Goal: Information Seeking & Learning: Learn about a topic

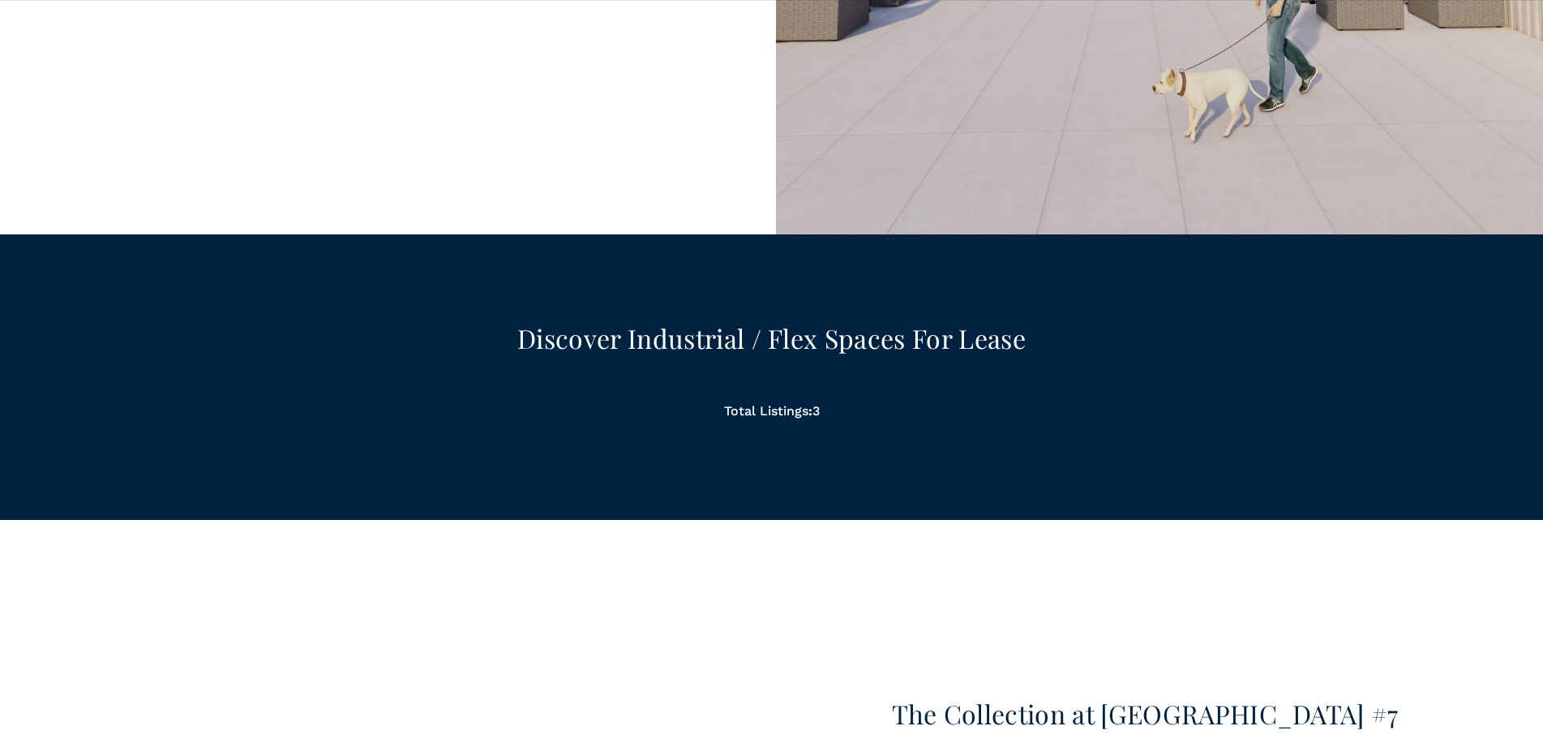
scroll to position [1460, 0]
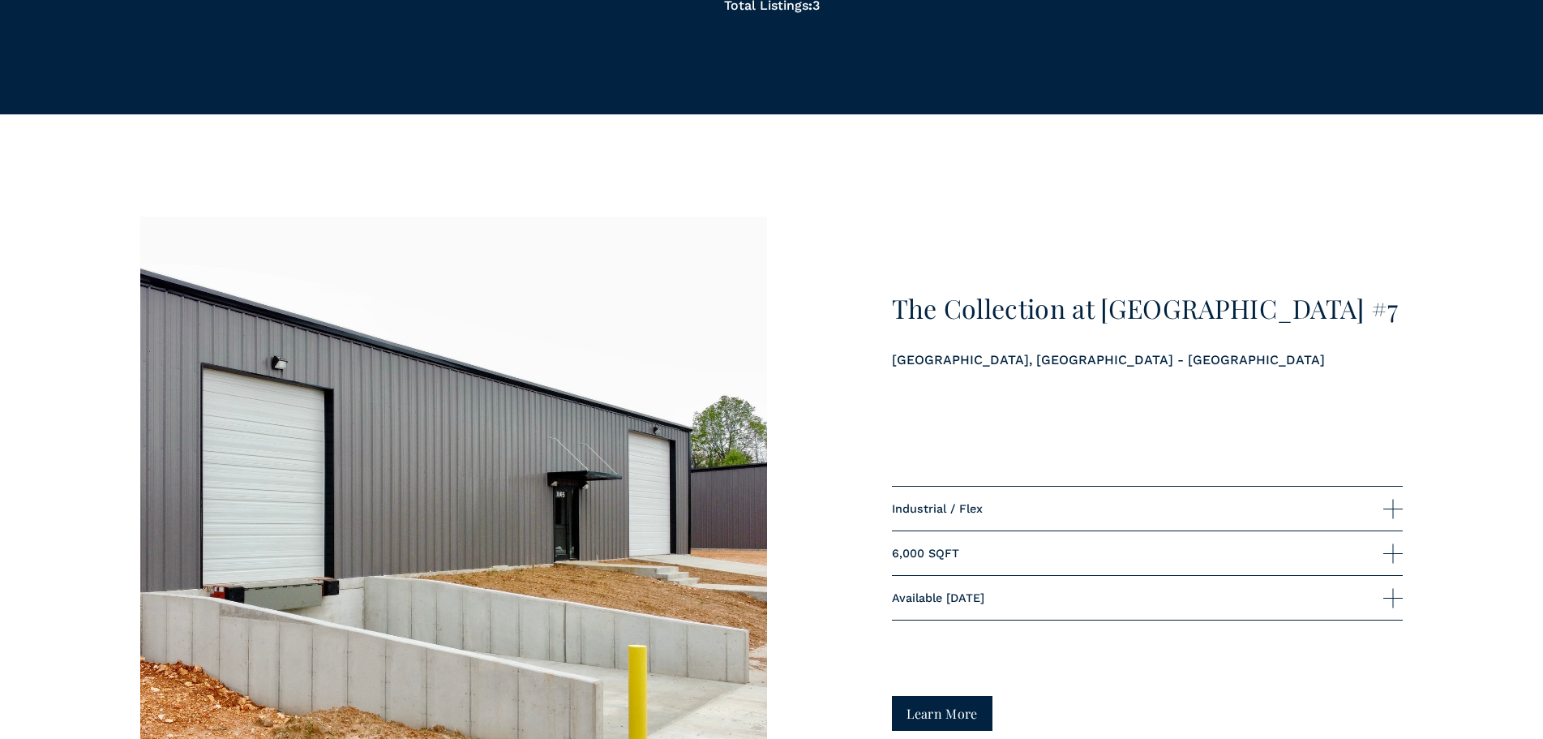
click at [1037, 557] on span "6,000 SQFT" at bounding box center [1138, 553] width 492 height 13
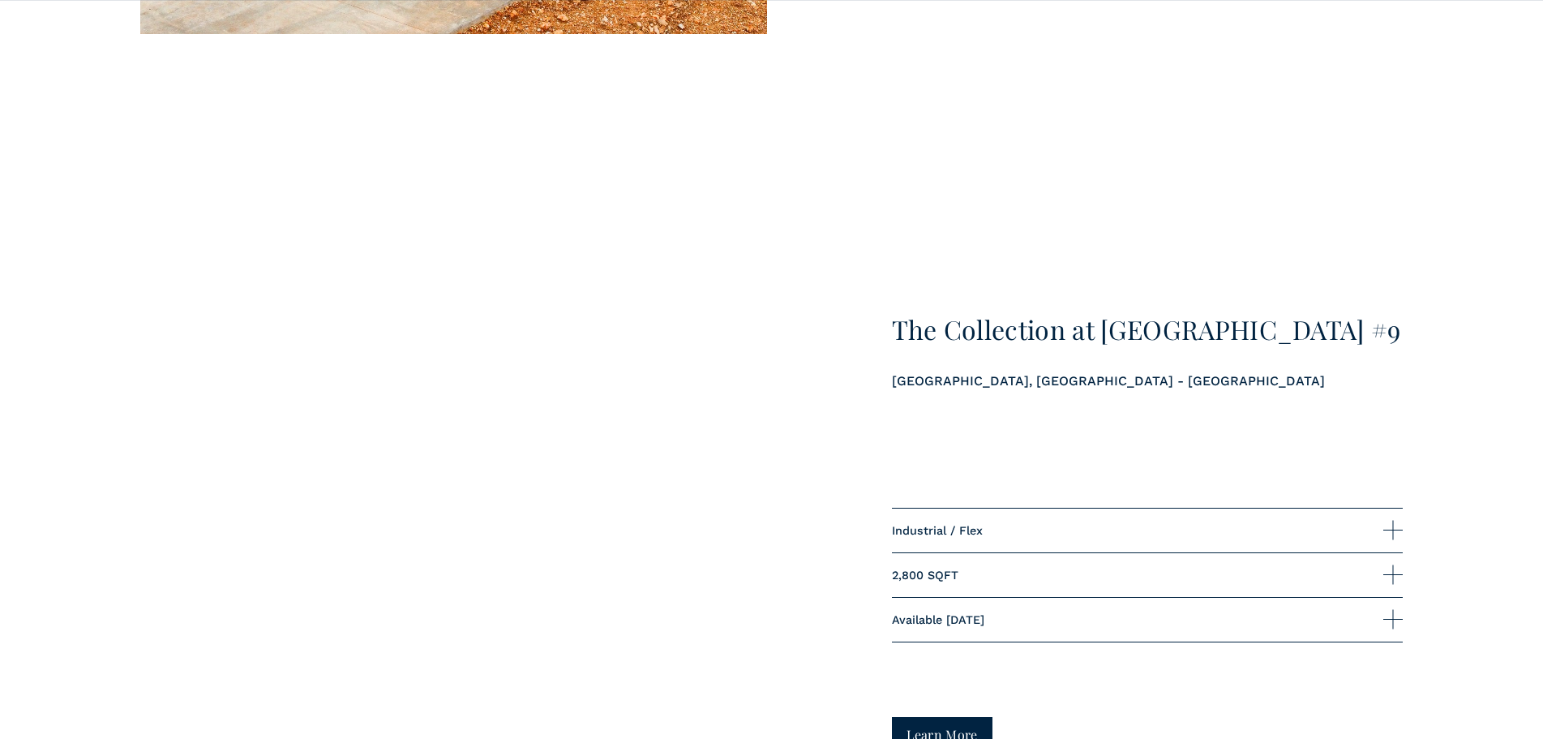
scroll to position [2757, 0]
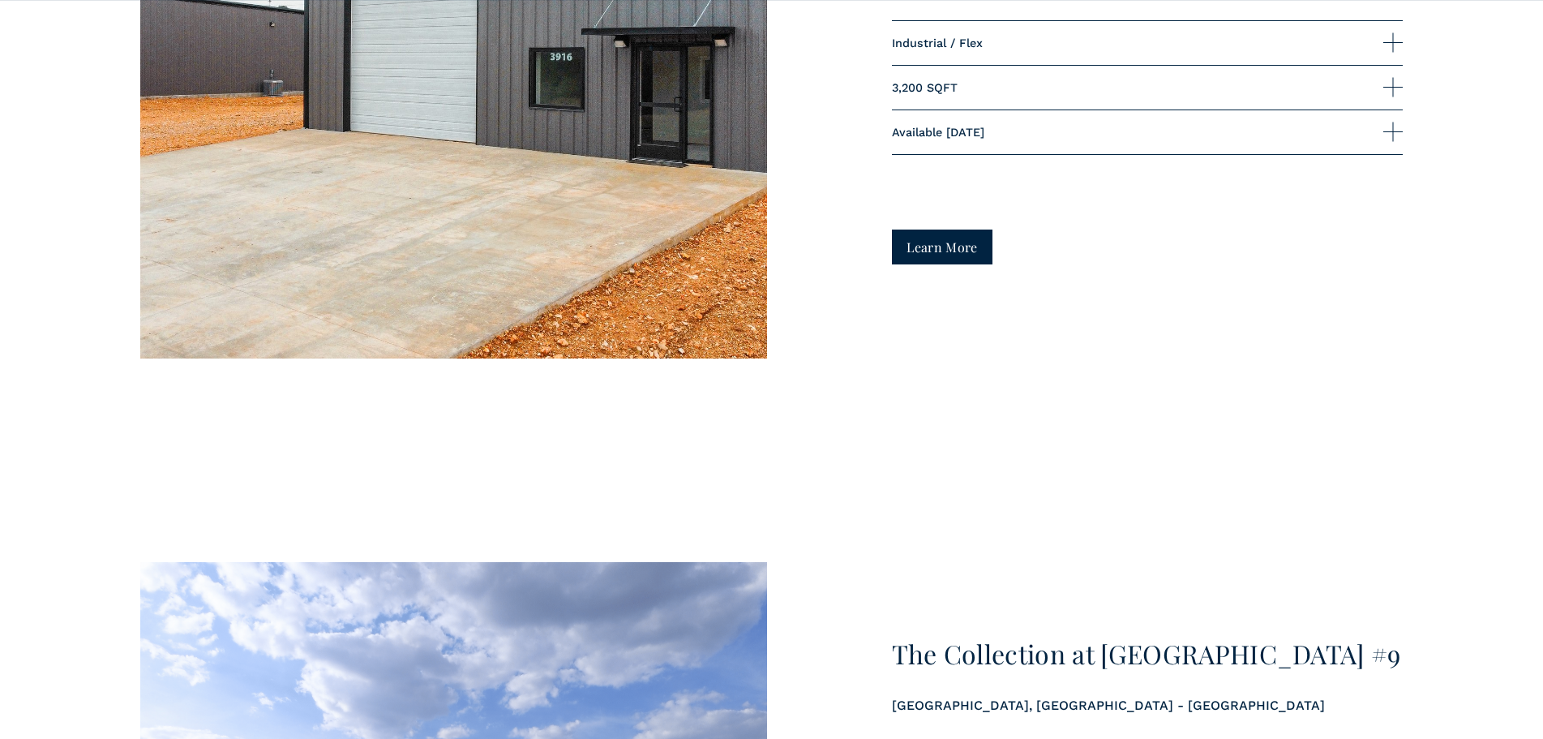
click at [941, 264] on link "Learn More" at bounding box center [942, 246] width 101 height 35
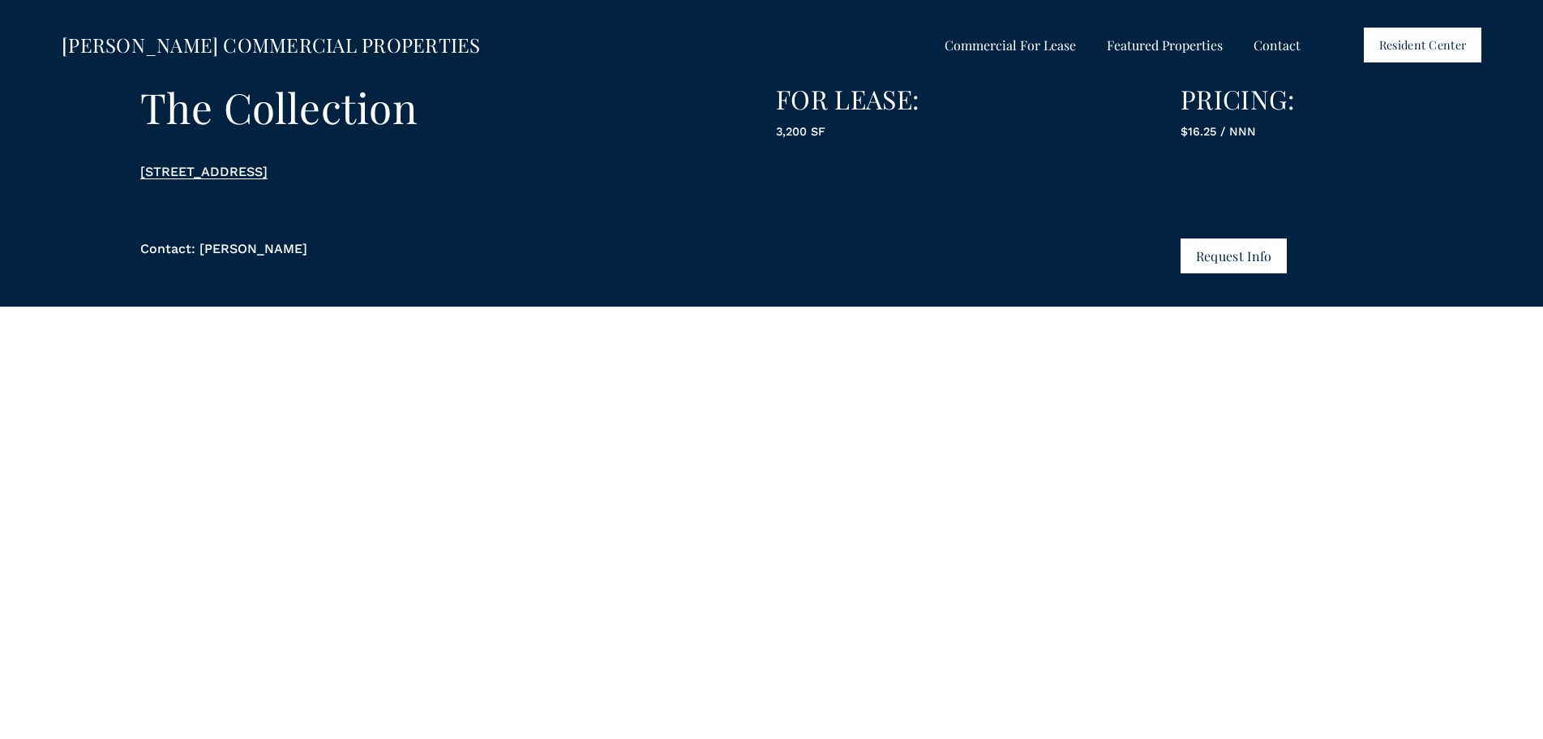
scroll to position [75, 0]
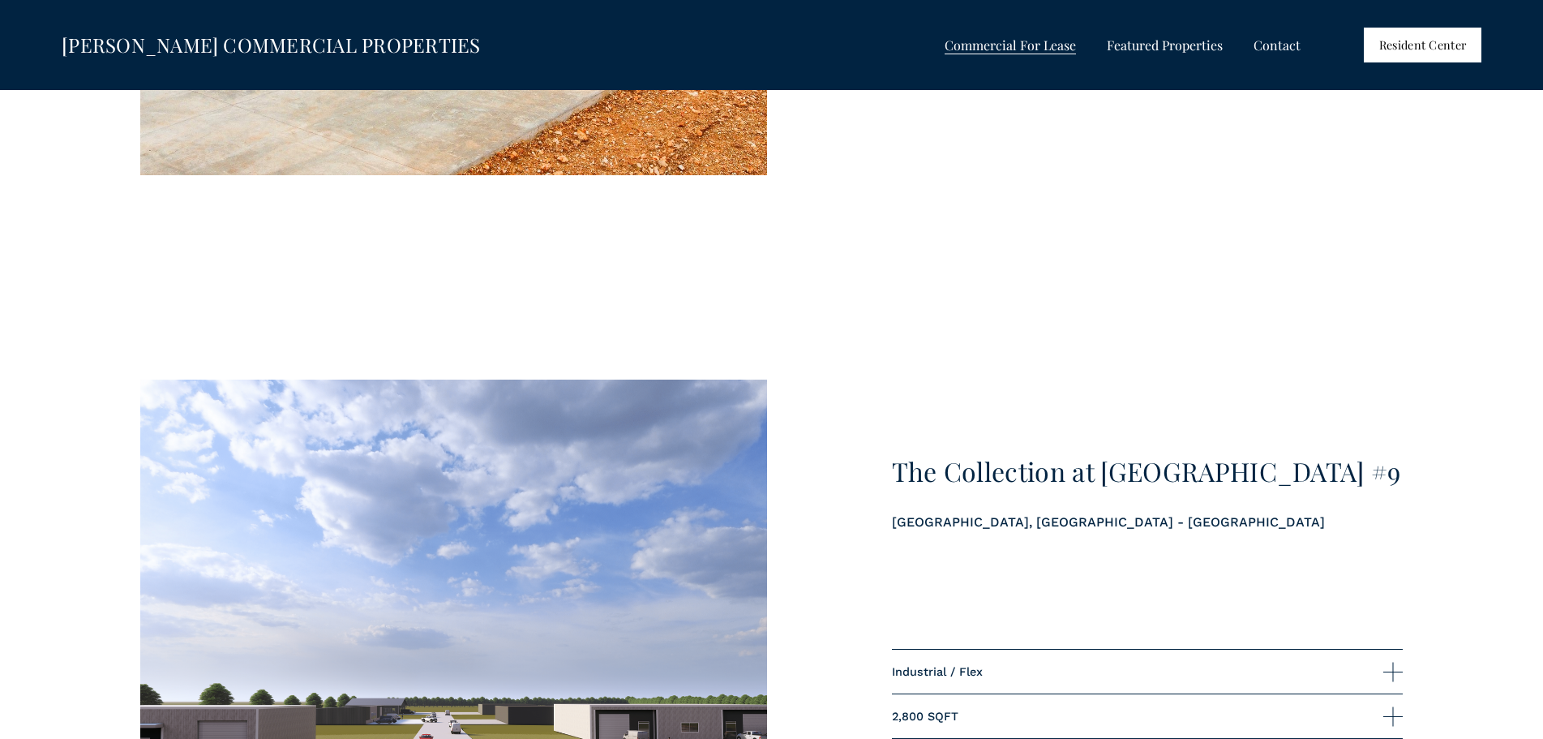
scroll to position [3081, 0]
